Goal: Navigation & Orientation: Find specific page/section

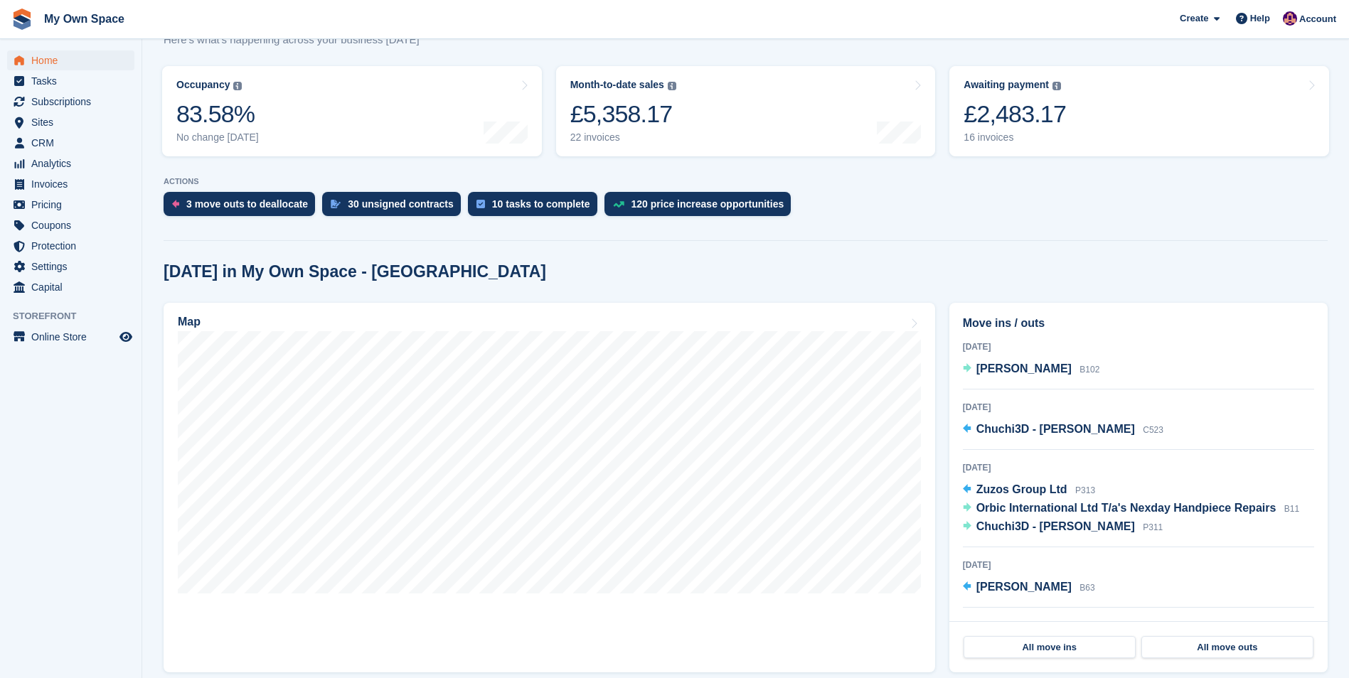
scroll to position [71, 0]
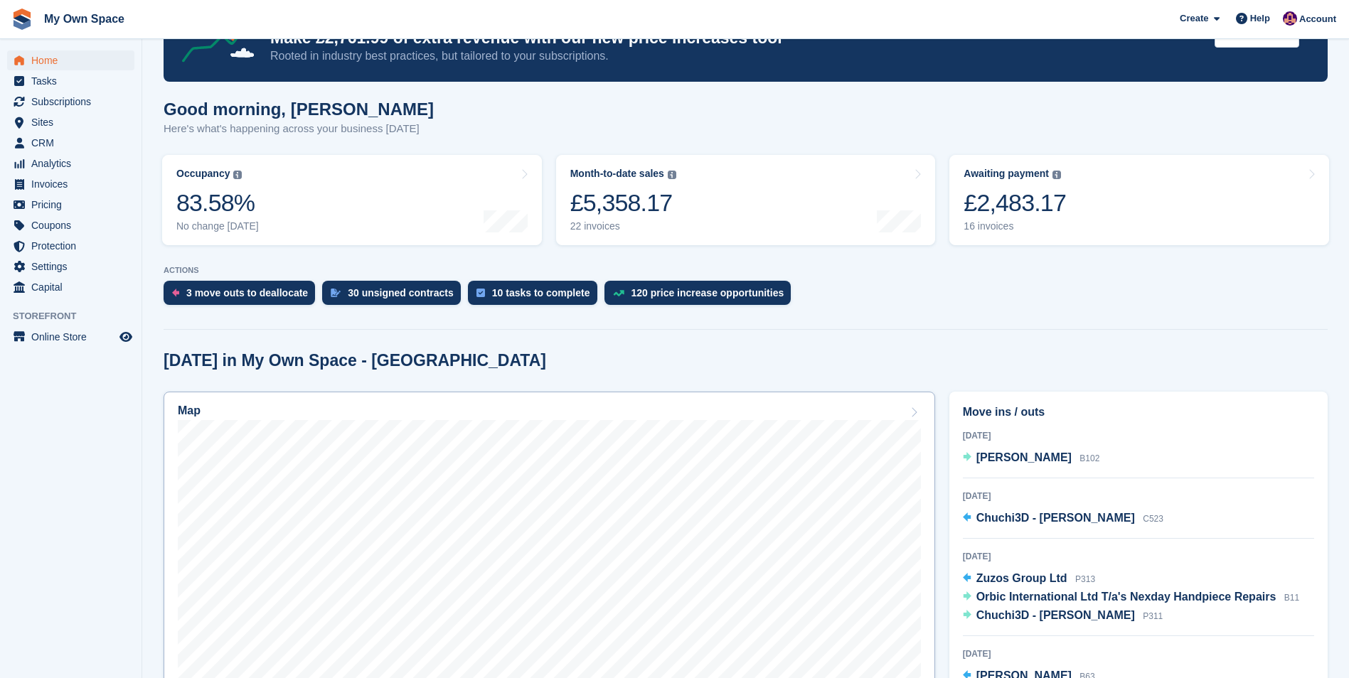
click at [197, 419] on div "Map" at bounding box center [189, 413] width 23 height 16
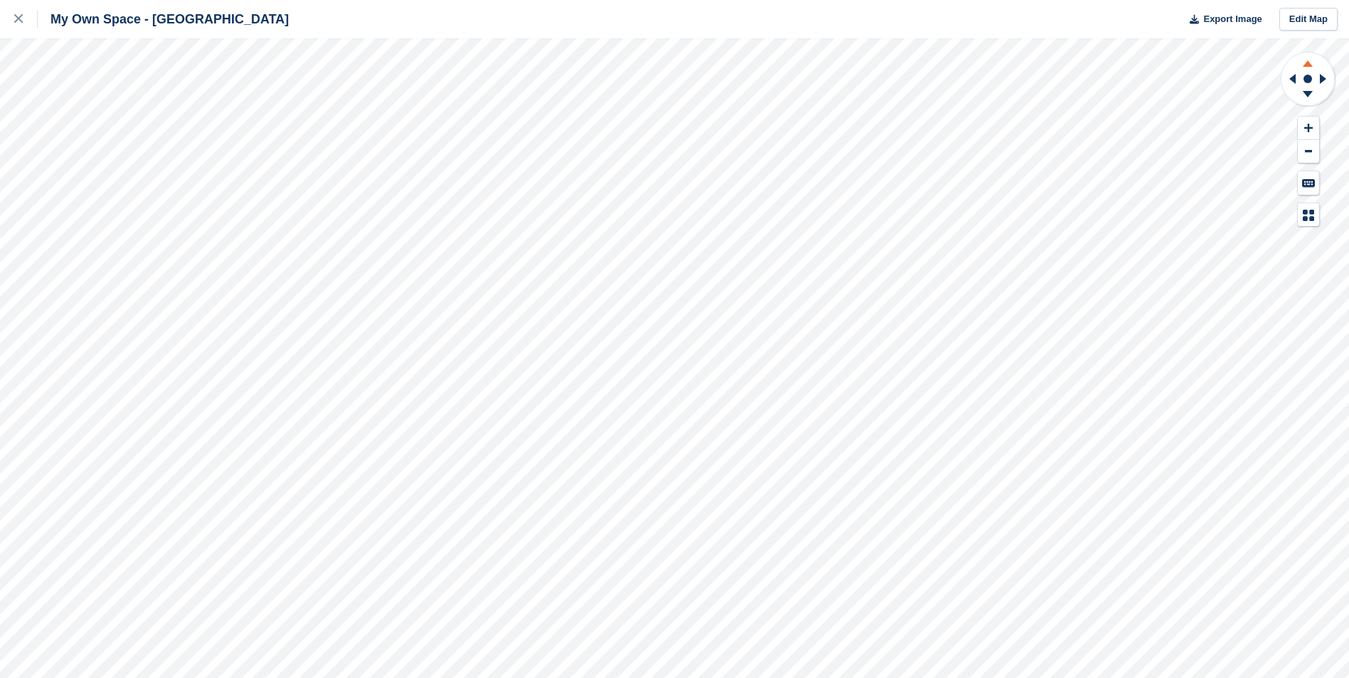
click at [1309, 67] on icon at bounding box center [1307, 63] width 10 height 6
click at [1310, 99] on icon at bounding box center [1307, 96] width 37 height 18
click at [1310, 156] on button at bounding box center [1307, 151] width 21 height 23
click at [21, 21] on icon at bounding box center [18, 18] width 9 height 9
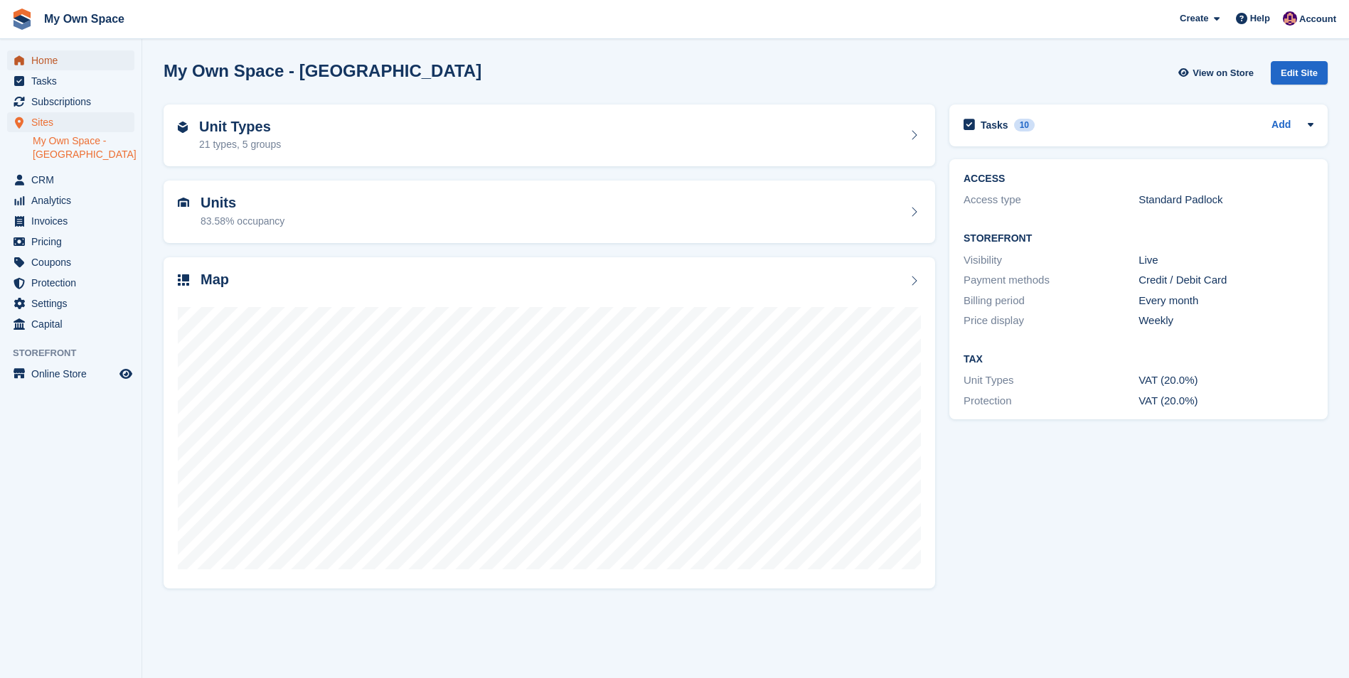
click at [38, 67] on span "Home" at bounding box center [73, 60] width 85 height 20
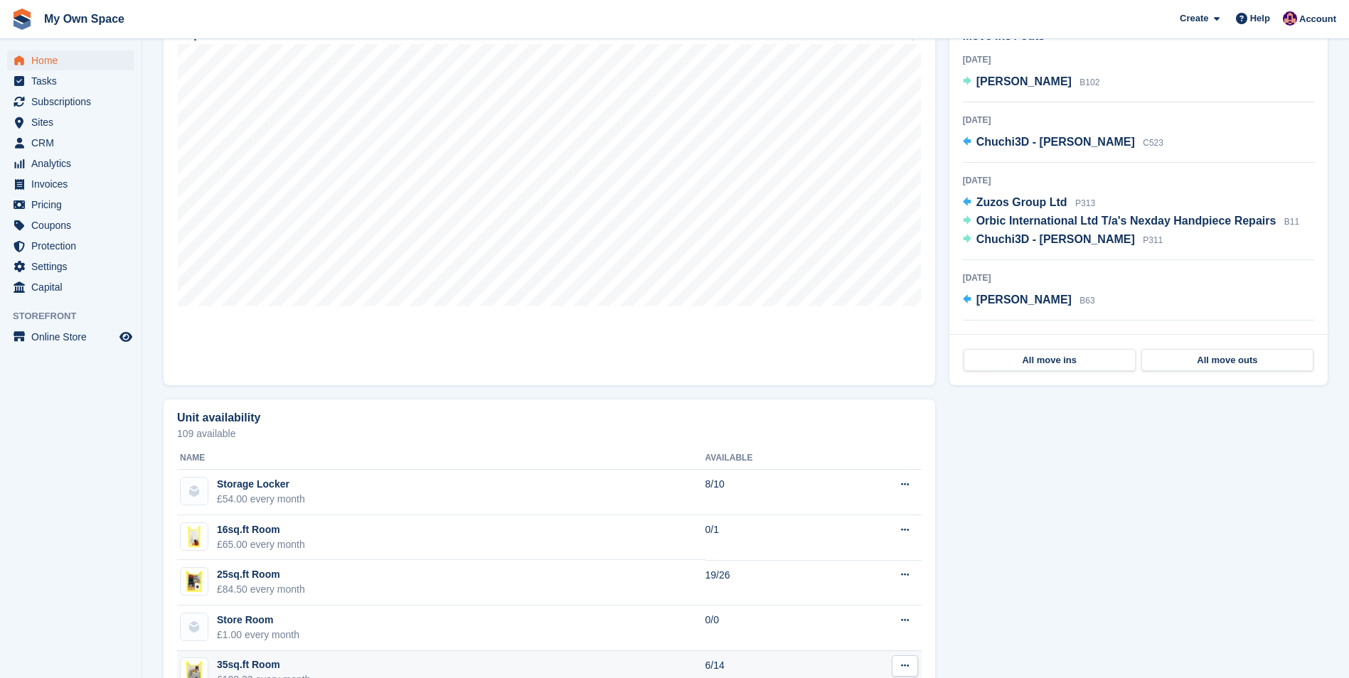
scroll to position [640, 0]
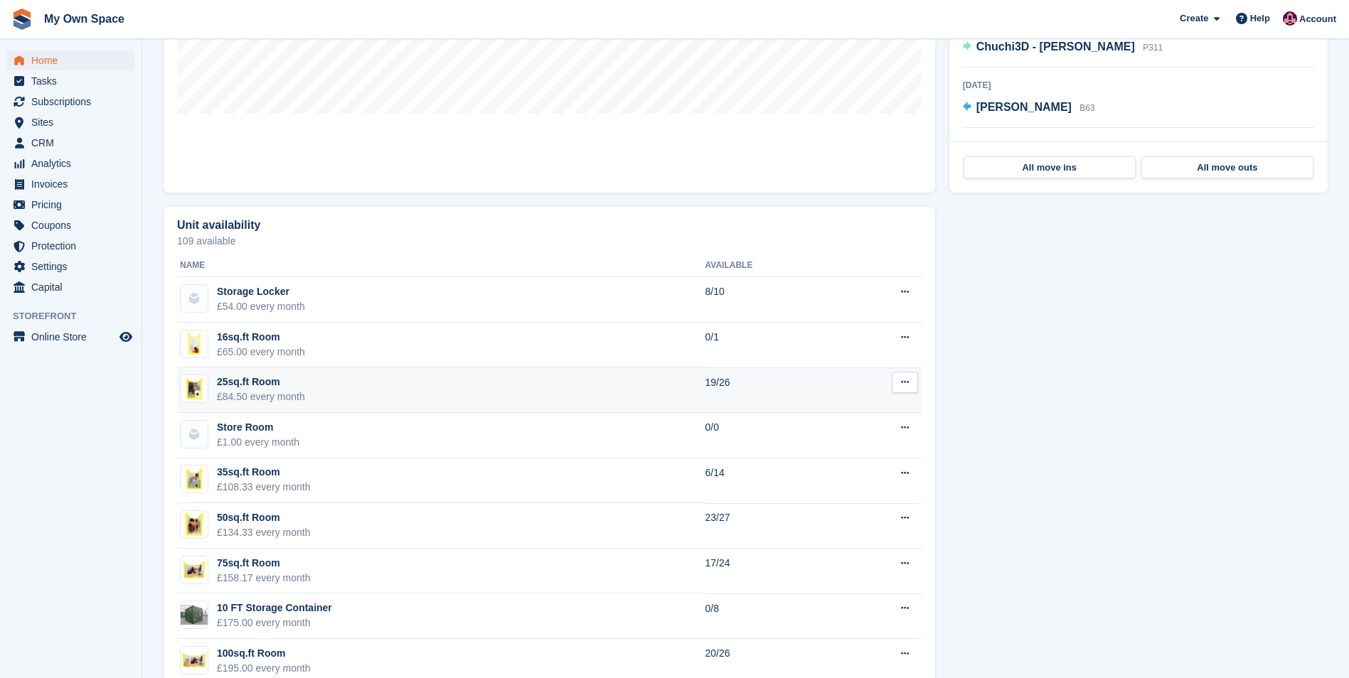
click at [748, 377] on td "19/26" at bounding box center [771, 390] width 133 height 45
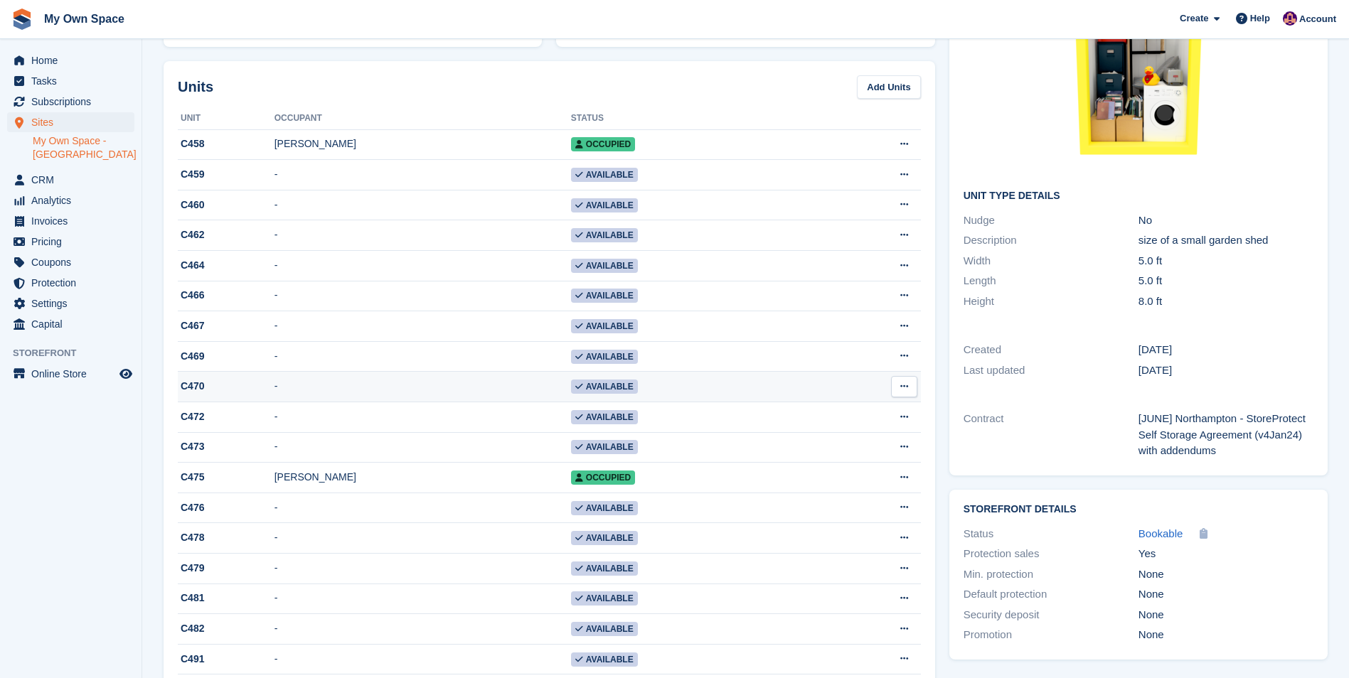
scroll to position [71, 0]
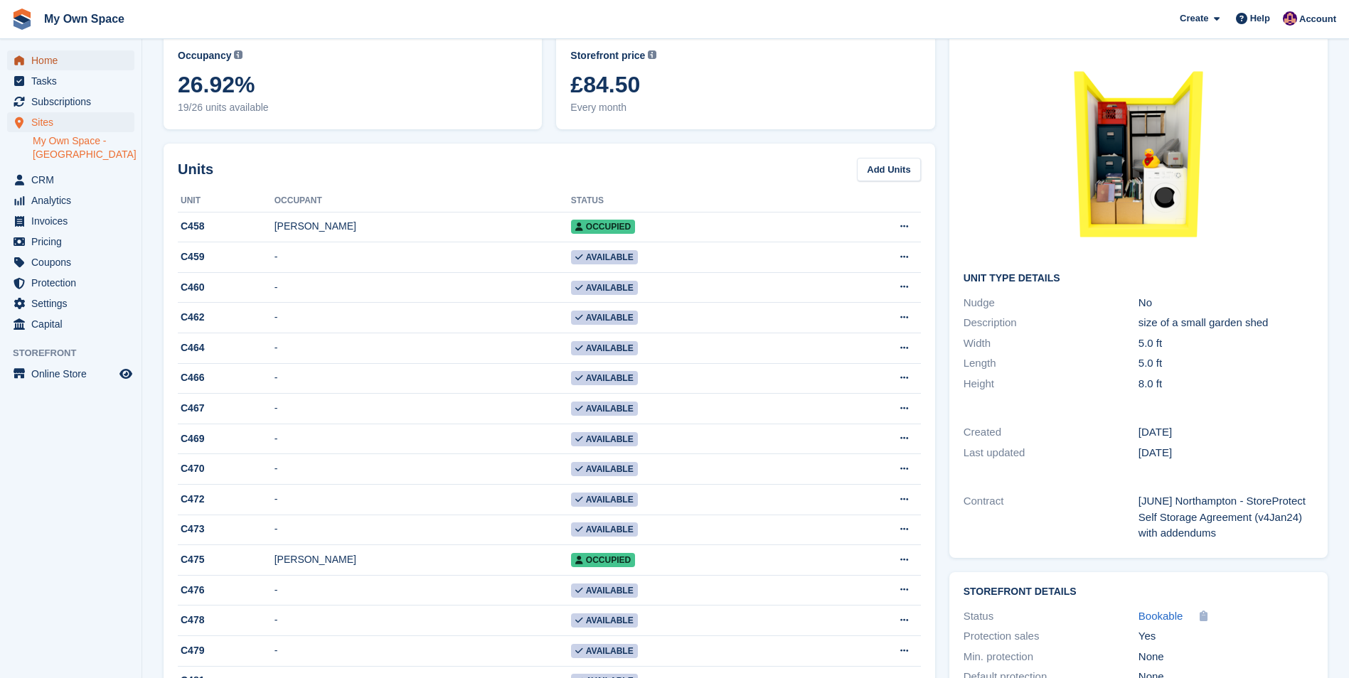
click at [42, 63] on span "Home" at bounding box center [73, 60] width 85 height 20
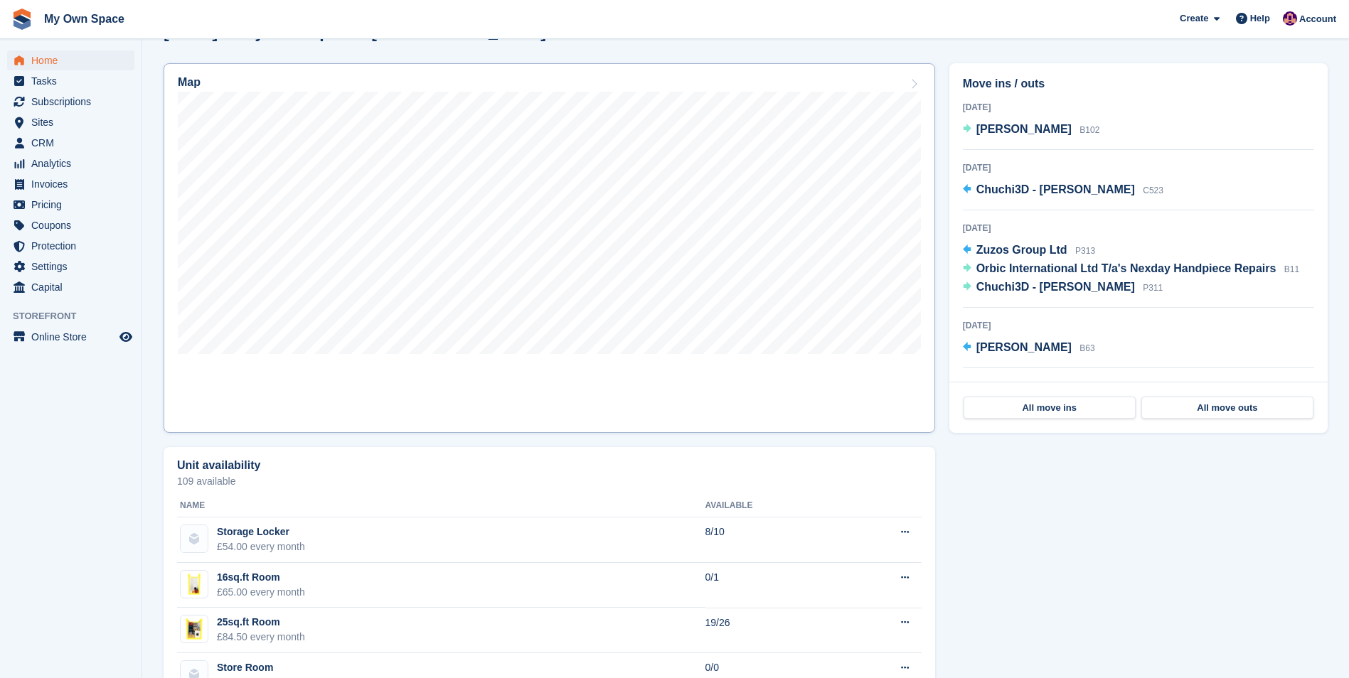
scroll to position [355, 0]
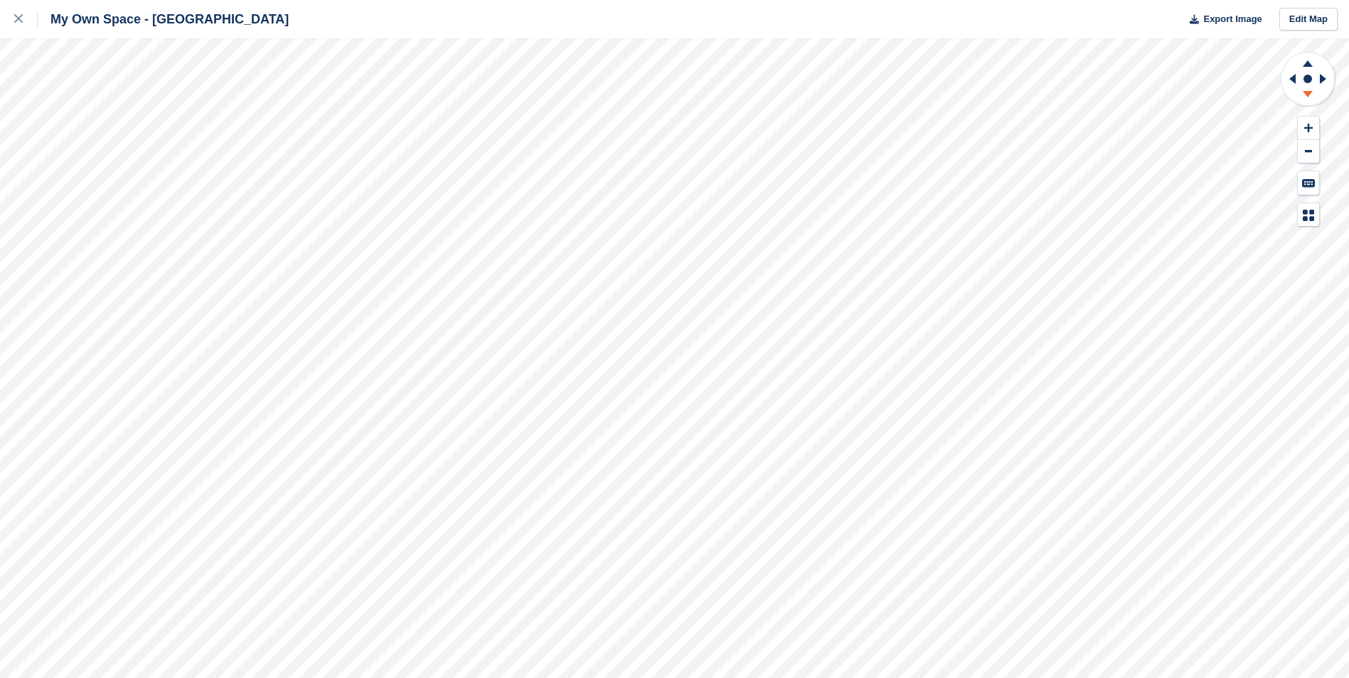
click at [1312, 90] on icon at bounding box center [1307, 96] width 37 height 18
click at [14, 17] on link at bounding box center [19, 19] width 38 height 38
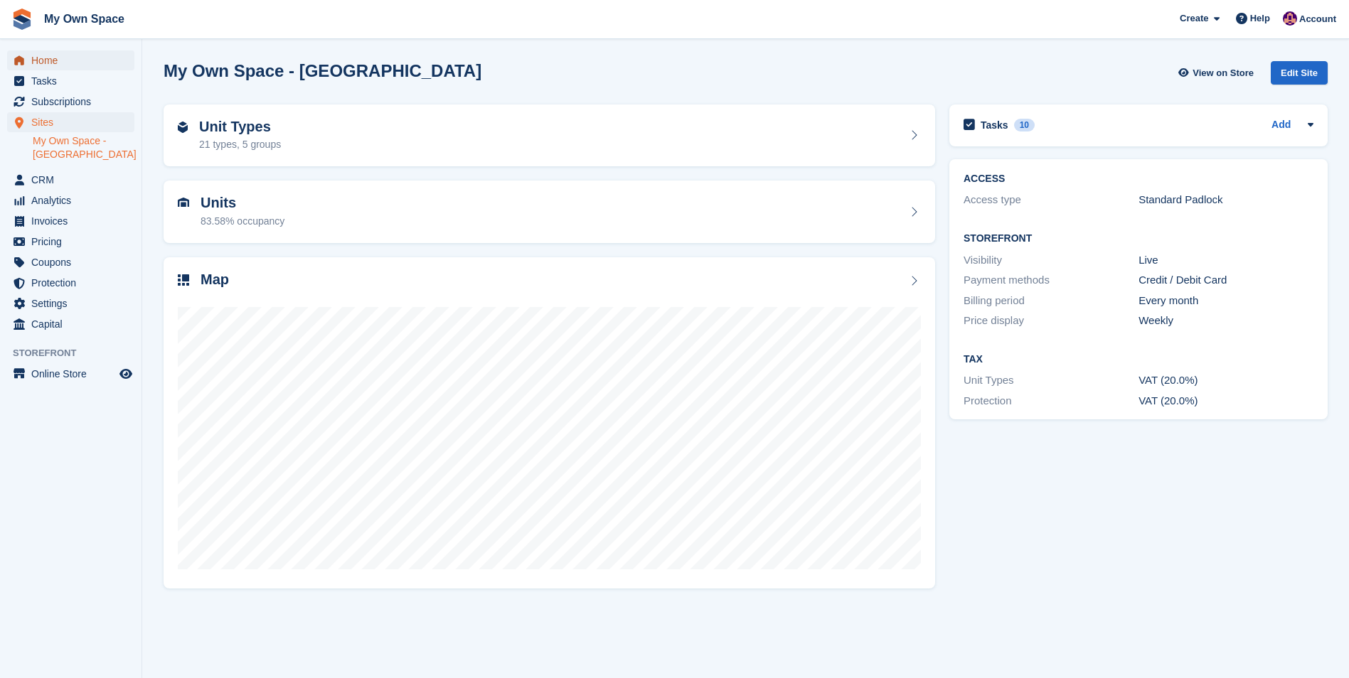
click at [47, 62] on span "Home" at bounding box center [73, 60] width 85 height 20
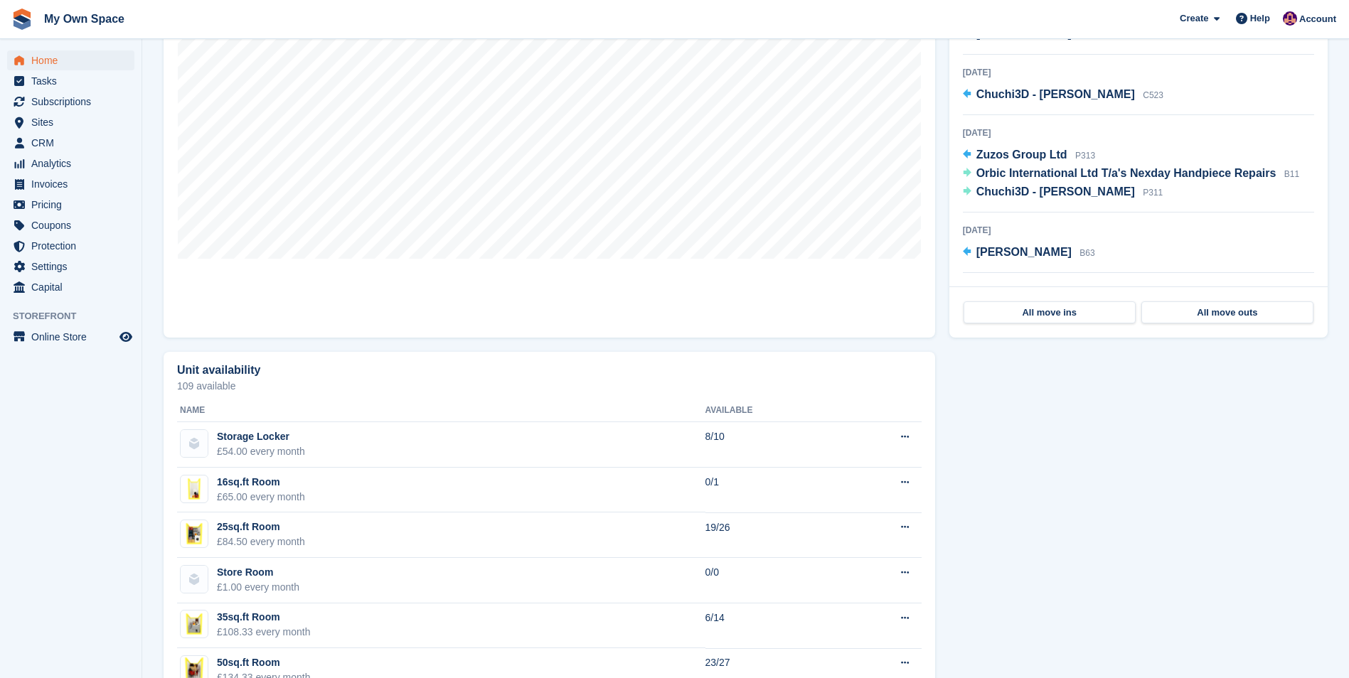
scroll to position [213, 0]
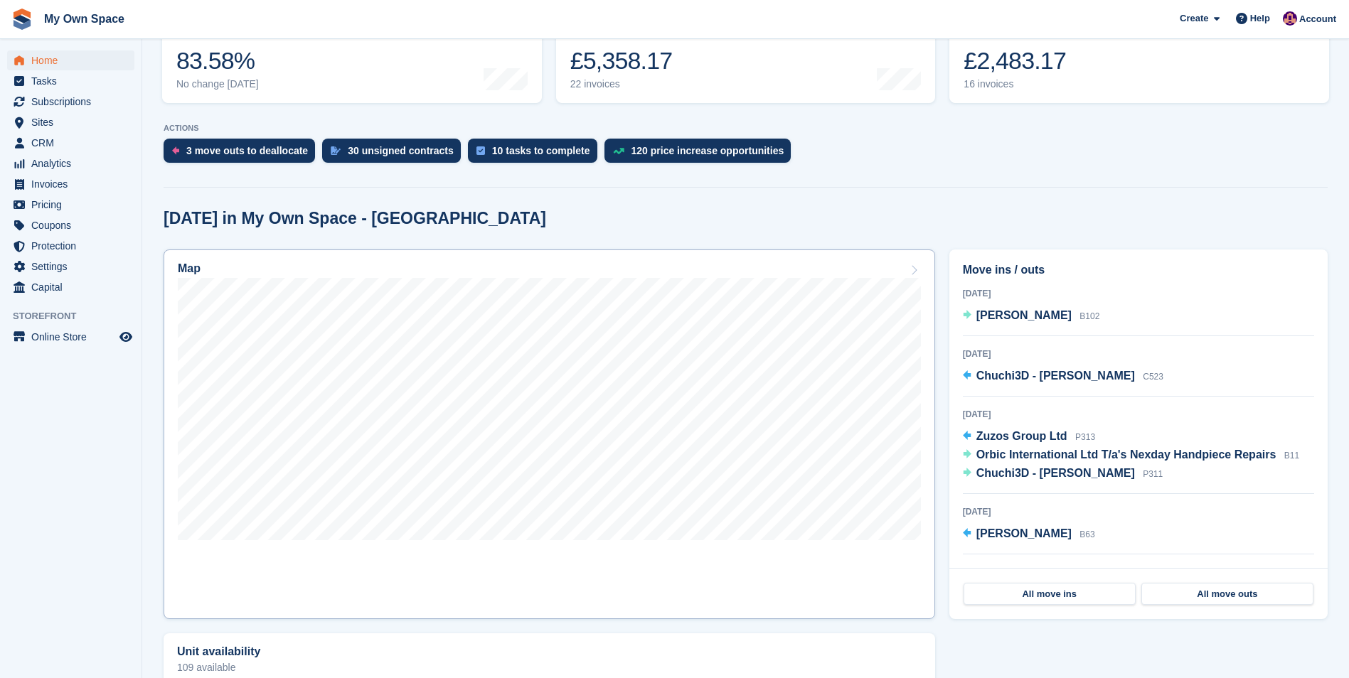
click at [188, 271] on h2 "Map" at bounding box center [189, 268] width 23 height 13
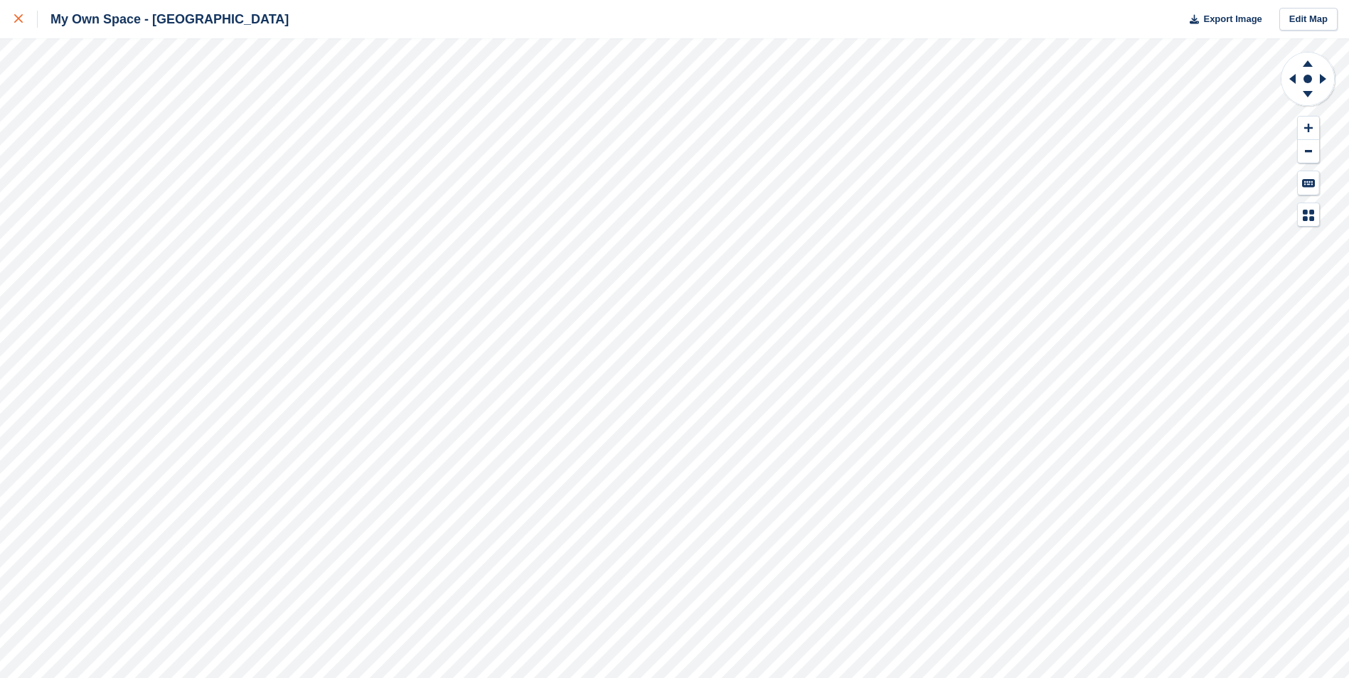
click at [24, 22] on div at bounding box center [25, 19] width 23 height 17
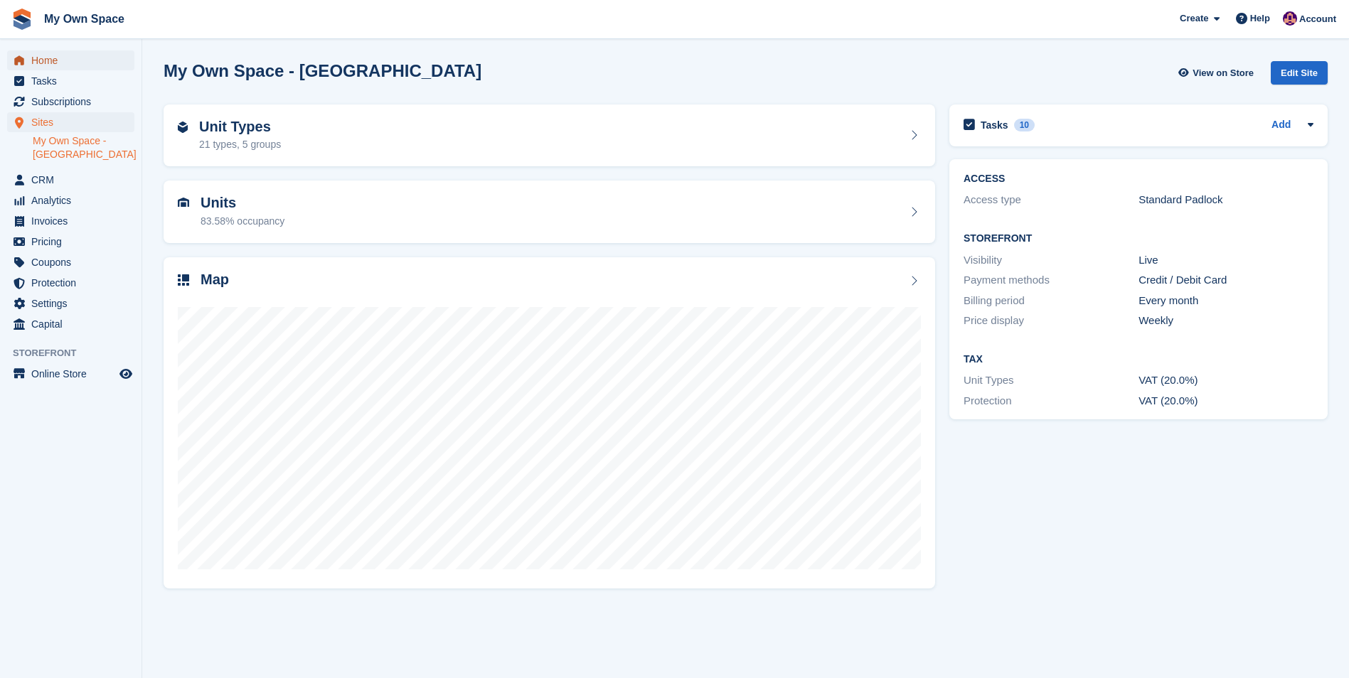
click at [43, 55] on span "Home" at bounding box center [73, 60] width 85 height 20
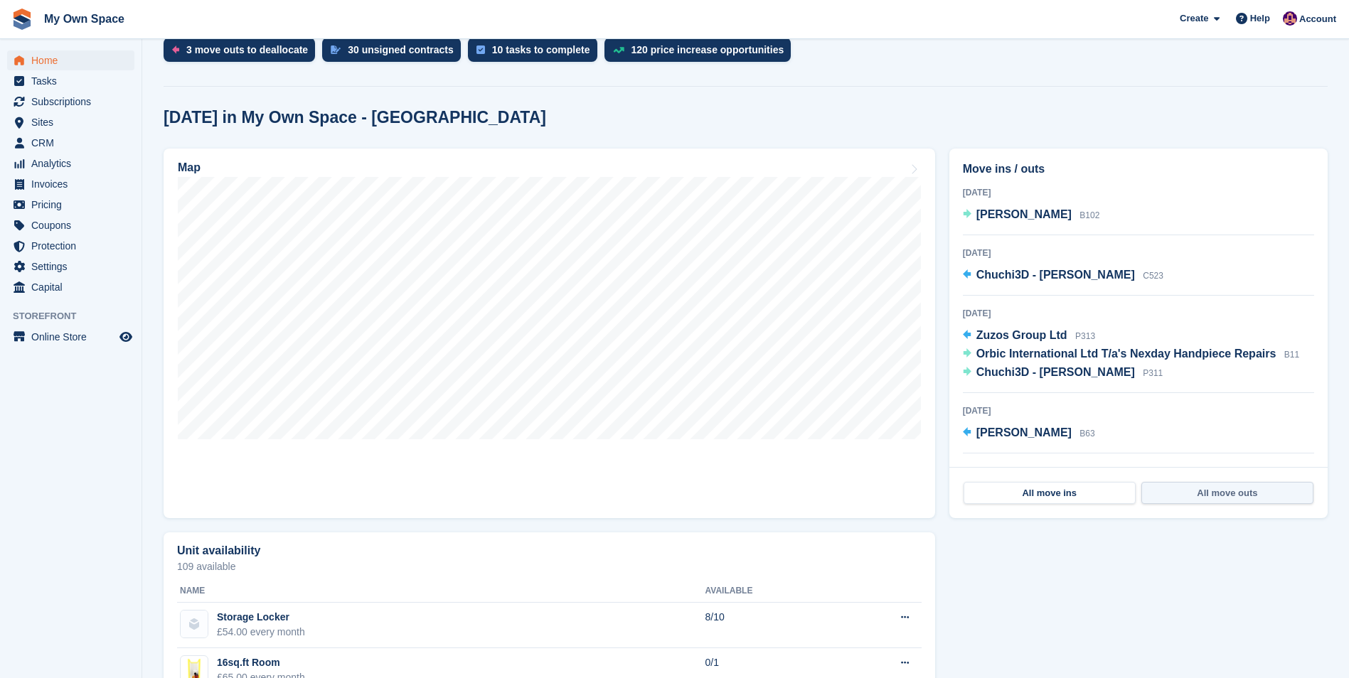
scroll to position [318, 0]
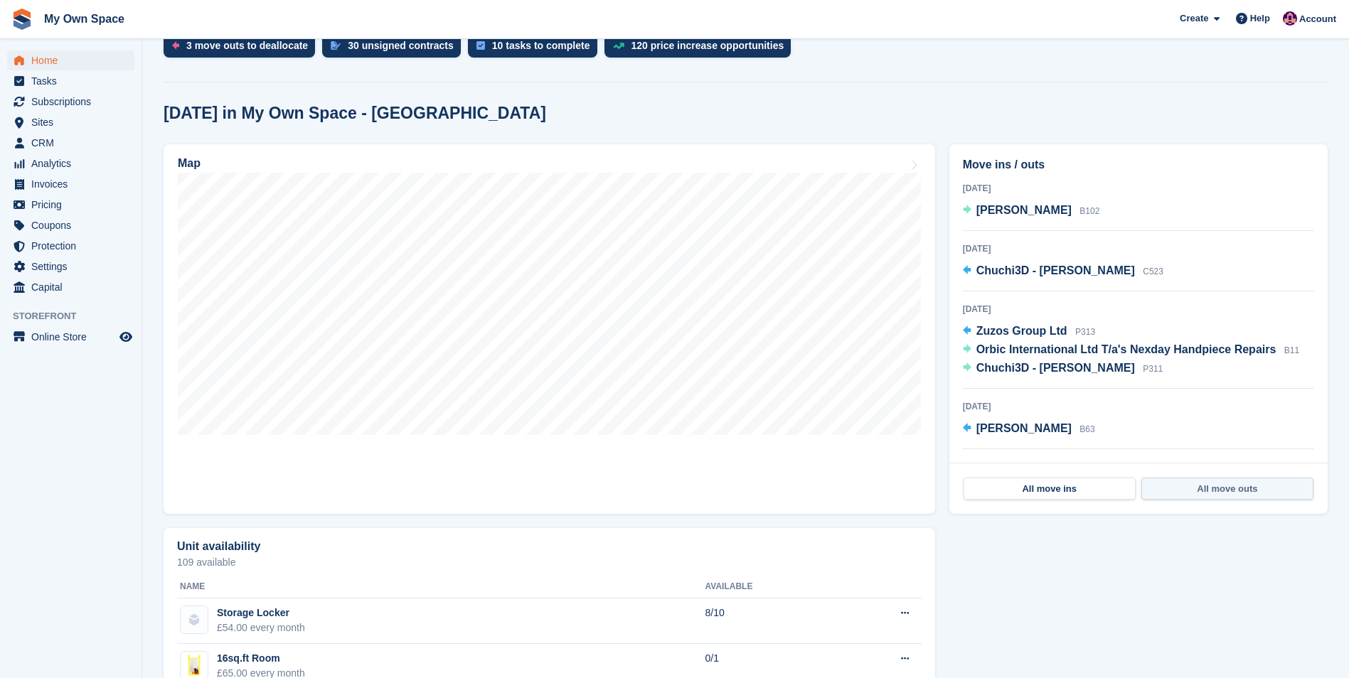
click at [1223, 495] on link "All move outs" at bounding box center [1227, 489] width 172 height 23
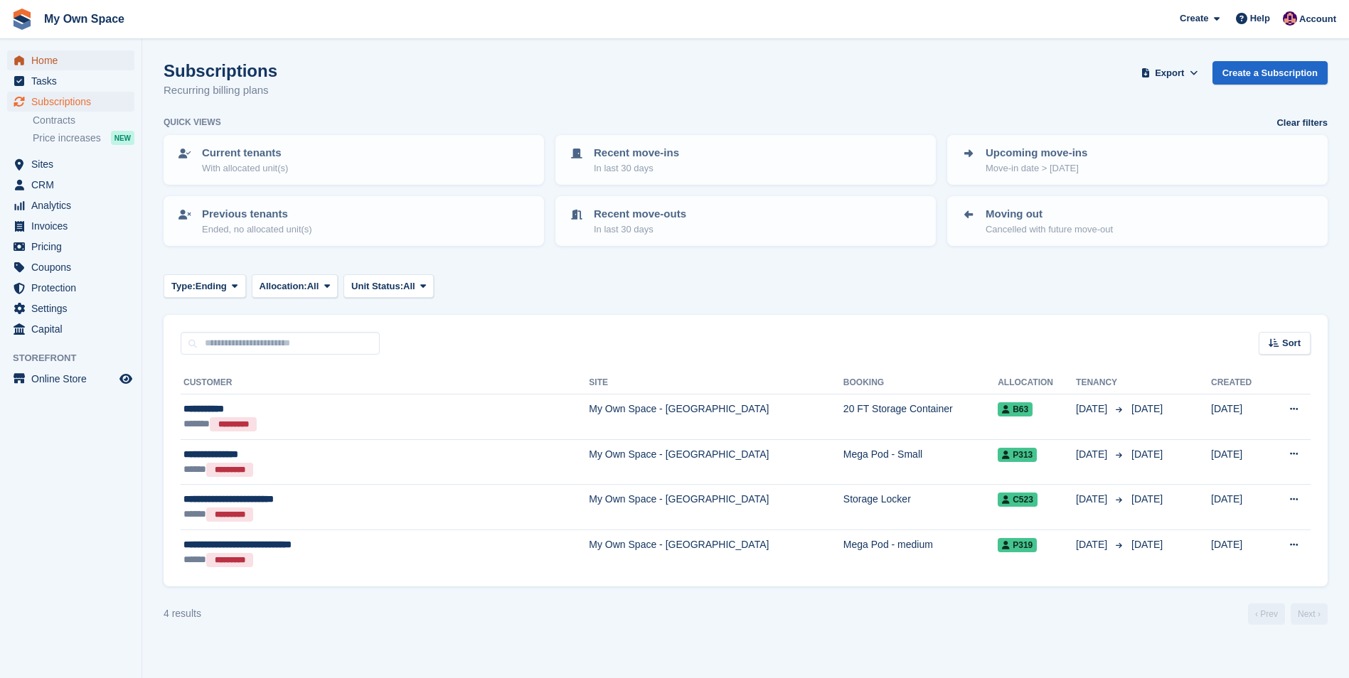
click at [50, 66] on span "Home" at bounding box center [73, 60] width 85 height 20
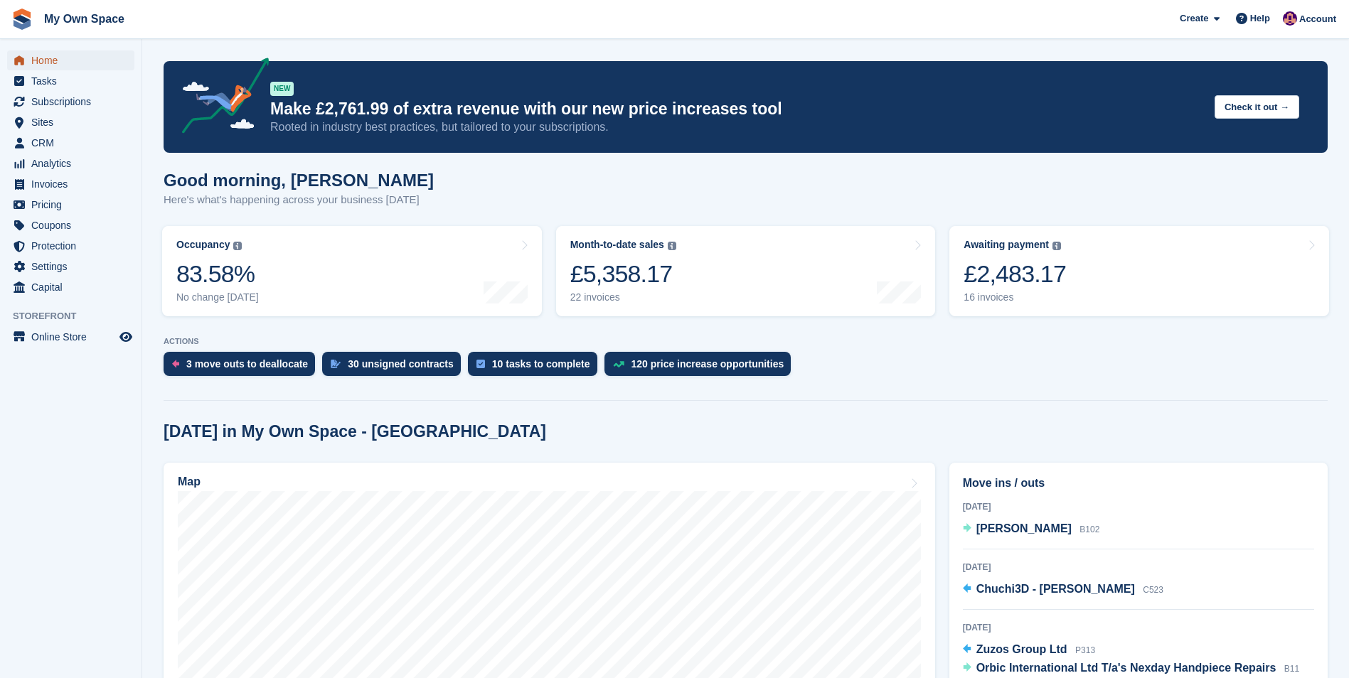
click at [44, 67] on span "Home" at bounding box center [73, 60] width 85 height 20
